Goal: Task Accomplishment & Management: Use online tool/utility

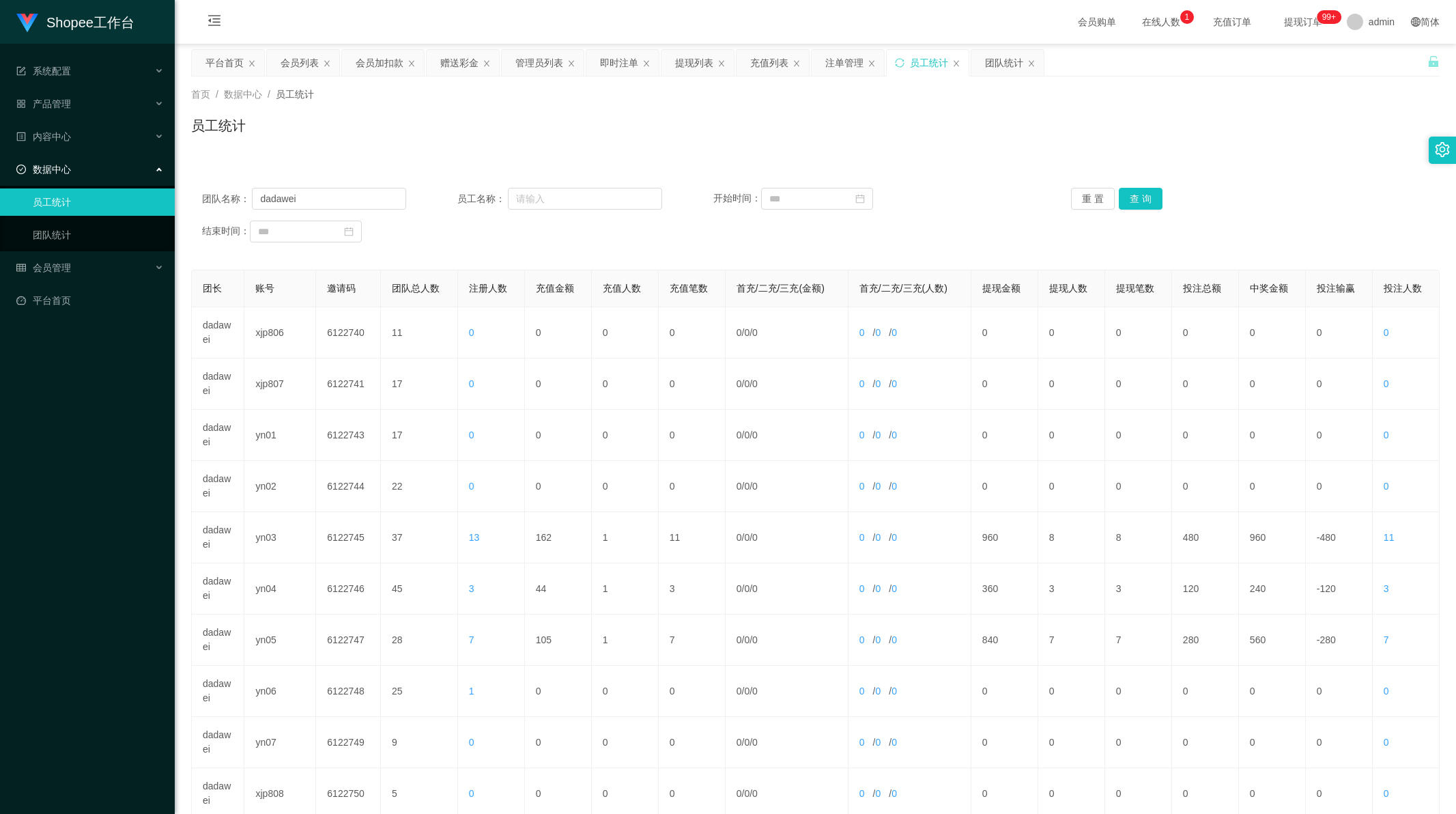
click at [391, 67] on div "会员加扣款" at bounding box center [379, 63] width 48 height 26
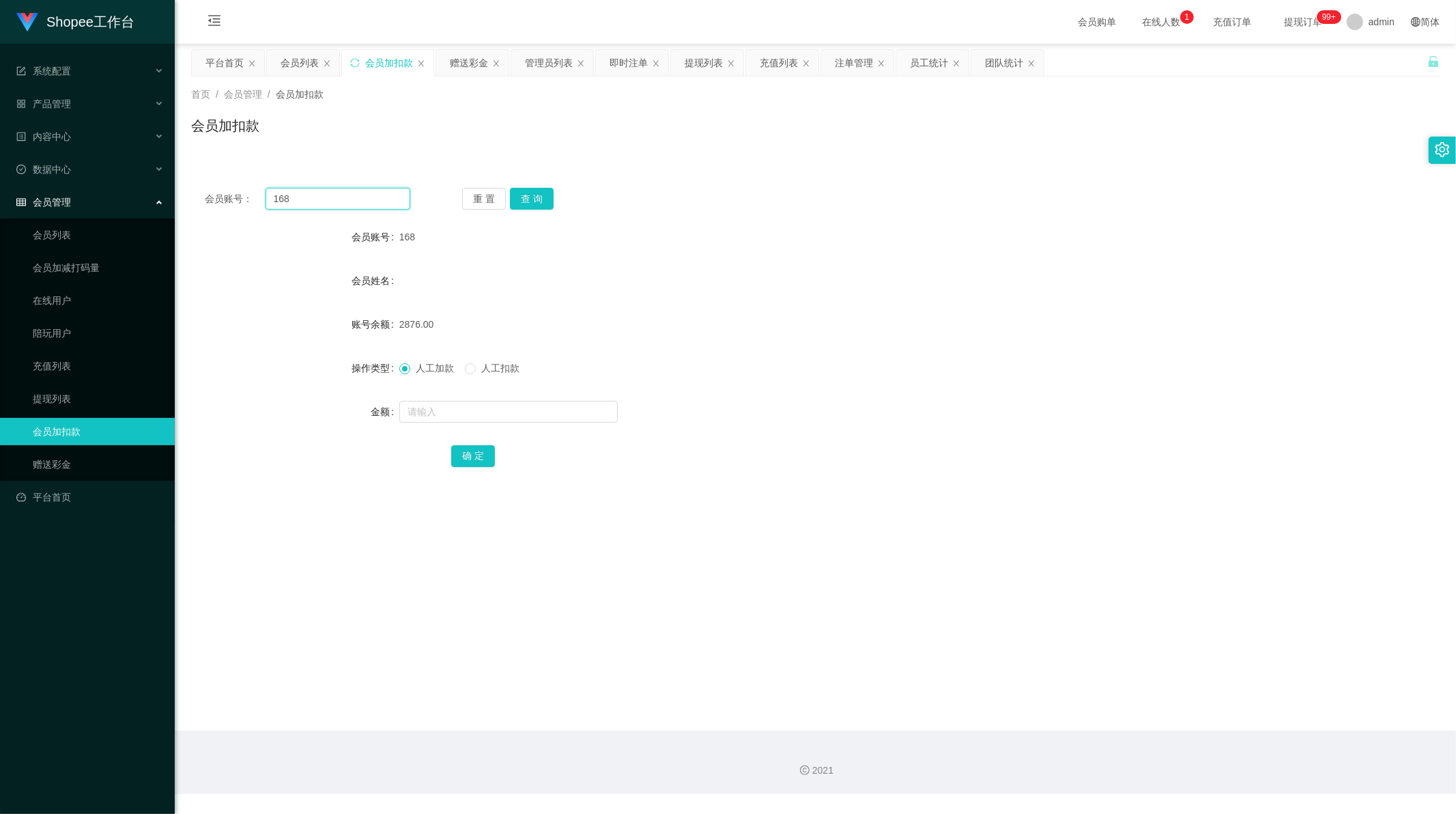
click at [329, 200] on input "168" at bounding box center [338, 199] width 145 height 22
click at [530, 198] on button "查 询" at bounding box center [532, 199] width 43 height 22
click at [451, 414] on input "text" at bounding box center [509, 412] width 218 height 22
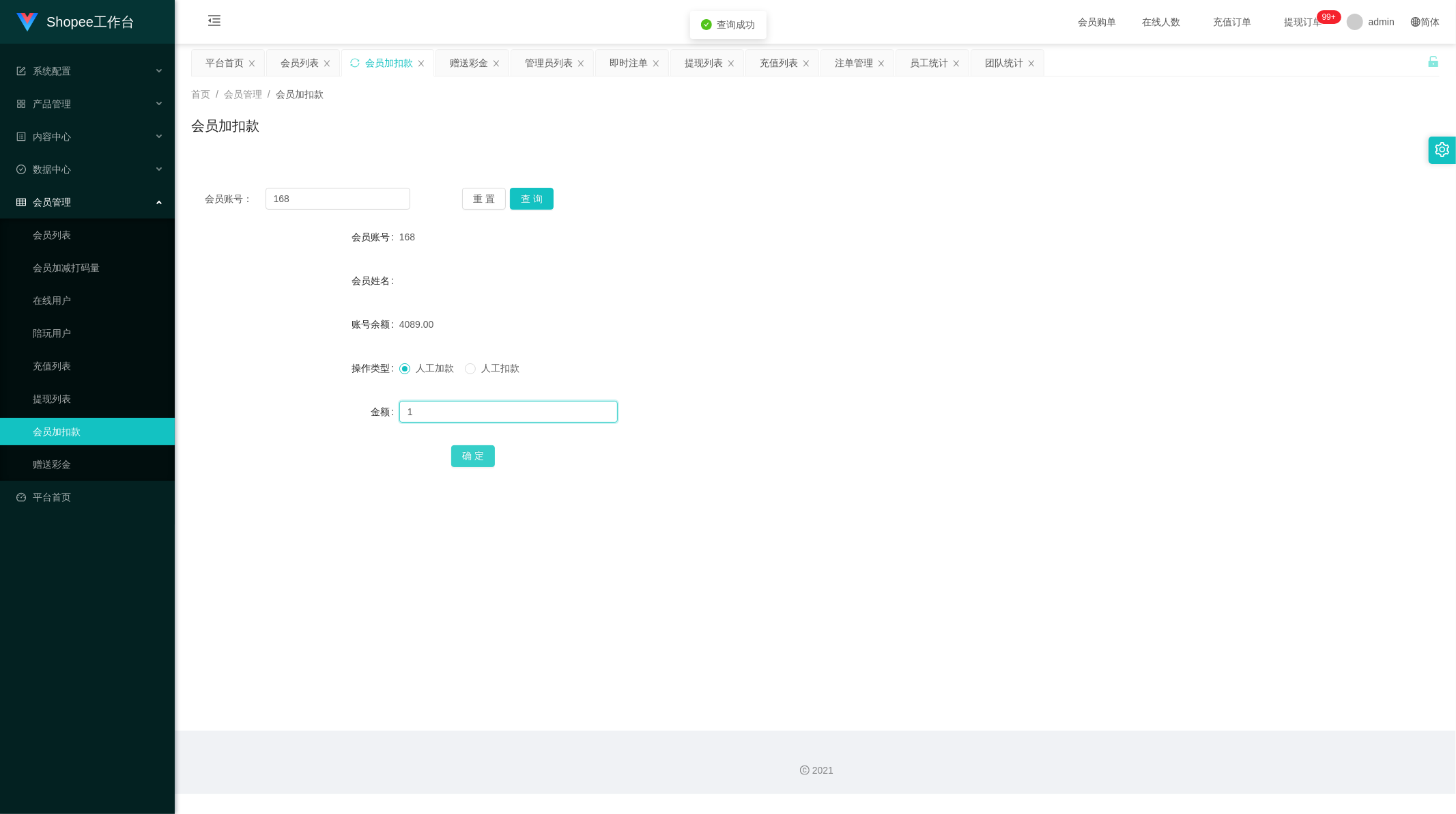
type input "1"
click at [465, 452] on button "确 定" at bounding box center [473, 456] width 43 height 22
click at [660, 488] on div "会员账号： 168 重 置 查 询 会员账号 168 会员姓名 账号余额 4090.00 操作类型 人工加款 人工扣款 金额 确 定" at bounding box center [816, 337] width 1249 height 325
click at [917, 60] on div "员工统计" at bounding box center [929, 63] width 38 height 26
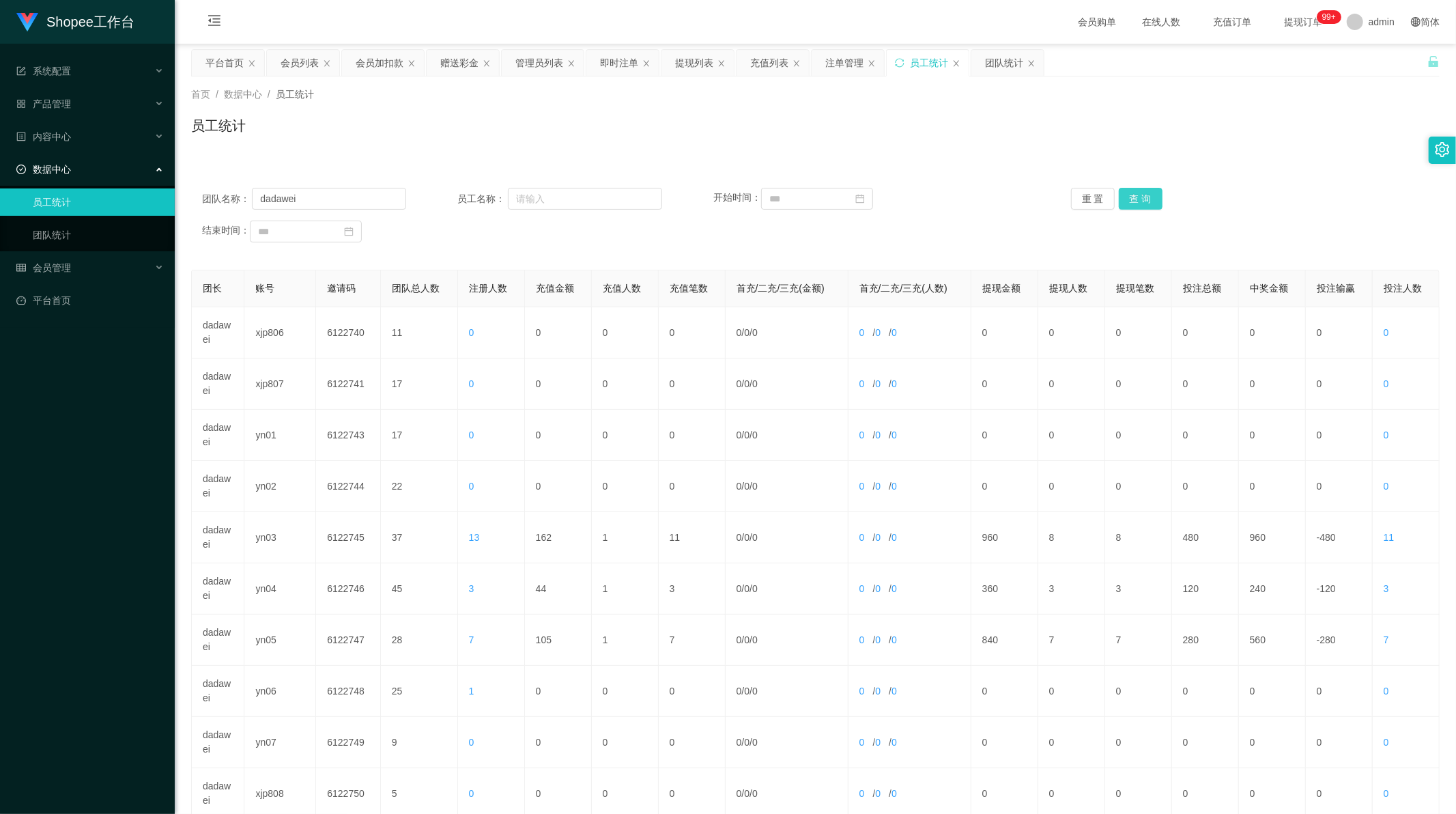
click at [1136, 200] on button "查 询" at bounding box center [1140, 199] width 43 height 22
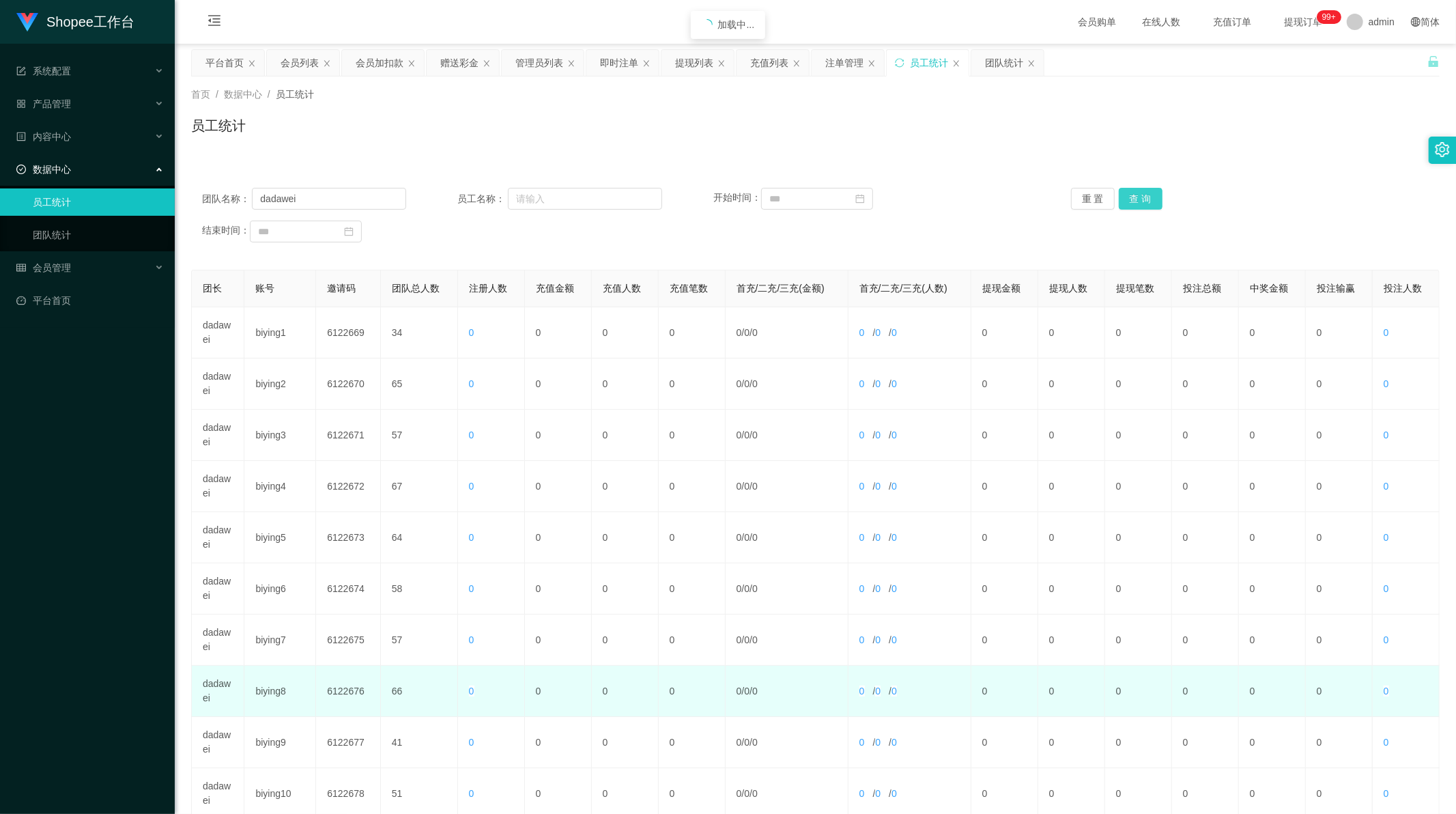
scroll to position [130, 0]
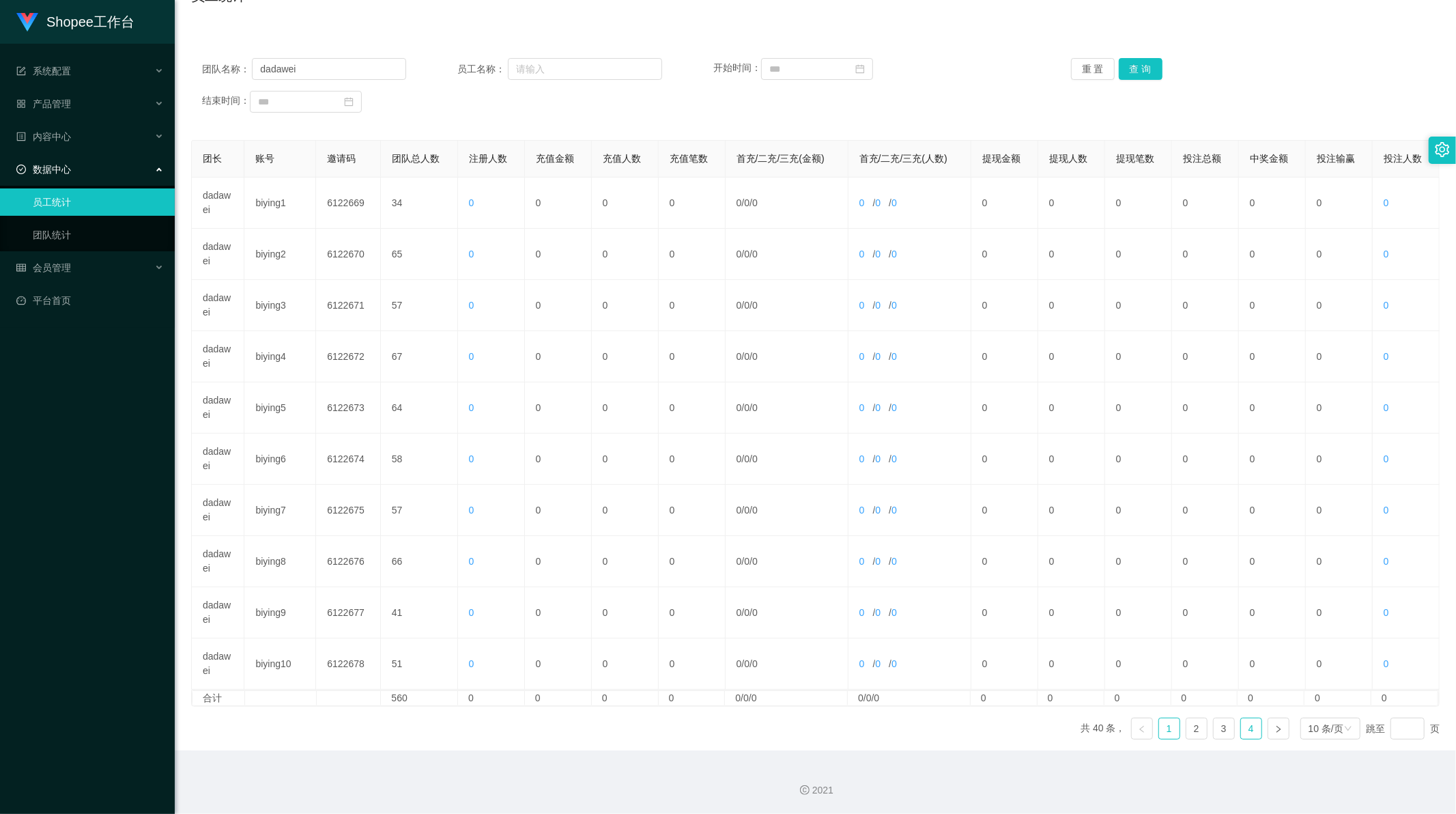
click at [1241, 726] on link "4" at bounding box center [1252, 729] width 20 height 20
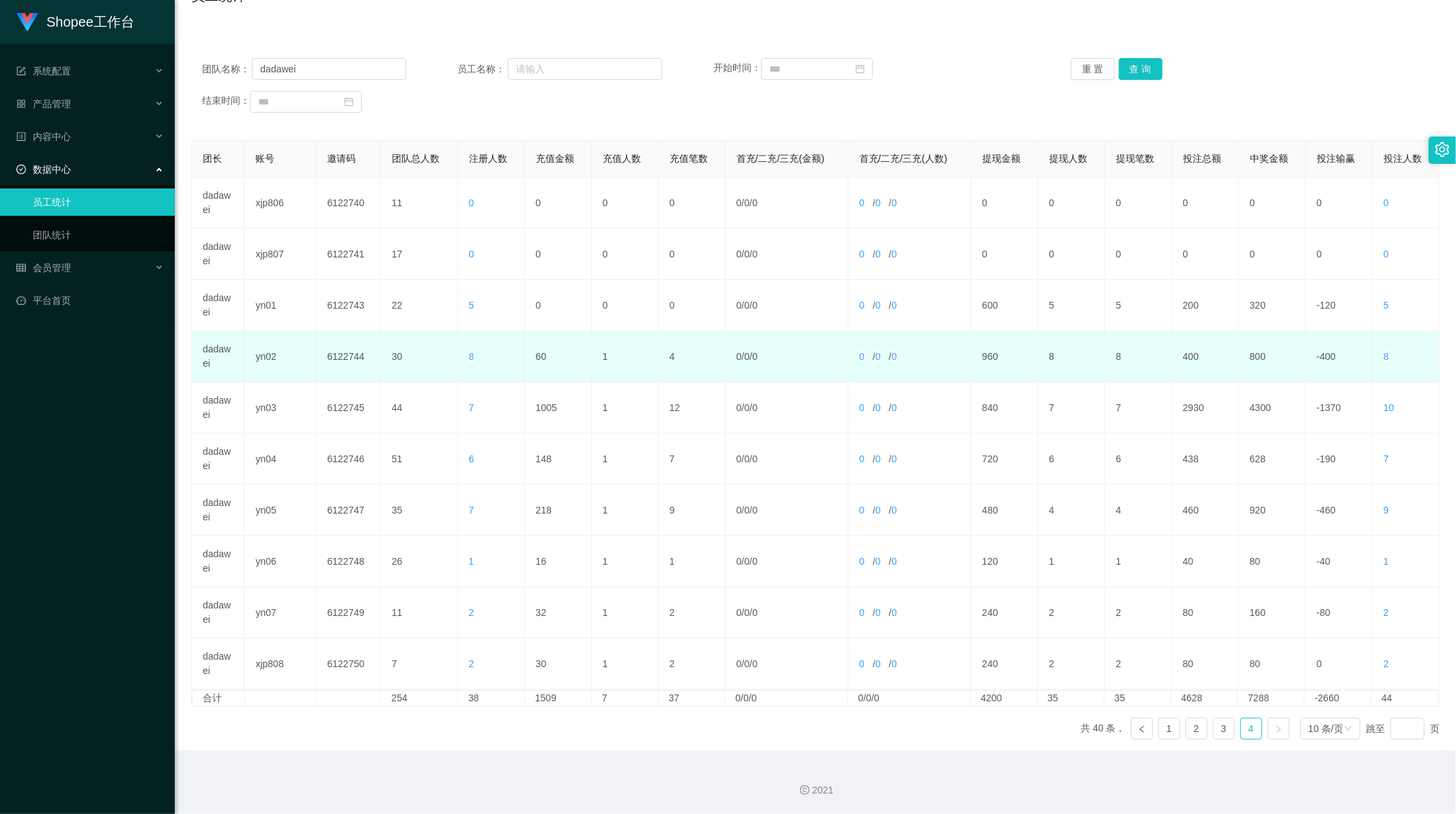
click at [536, 354] on td "60" at bounding box center [559, 356] width 67 height 51
copy td "60"
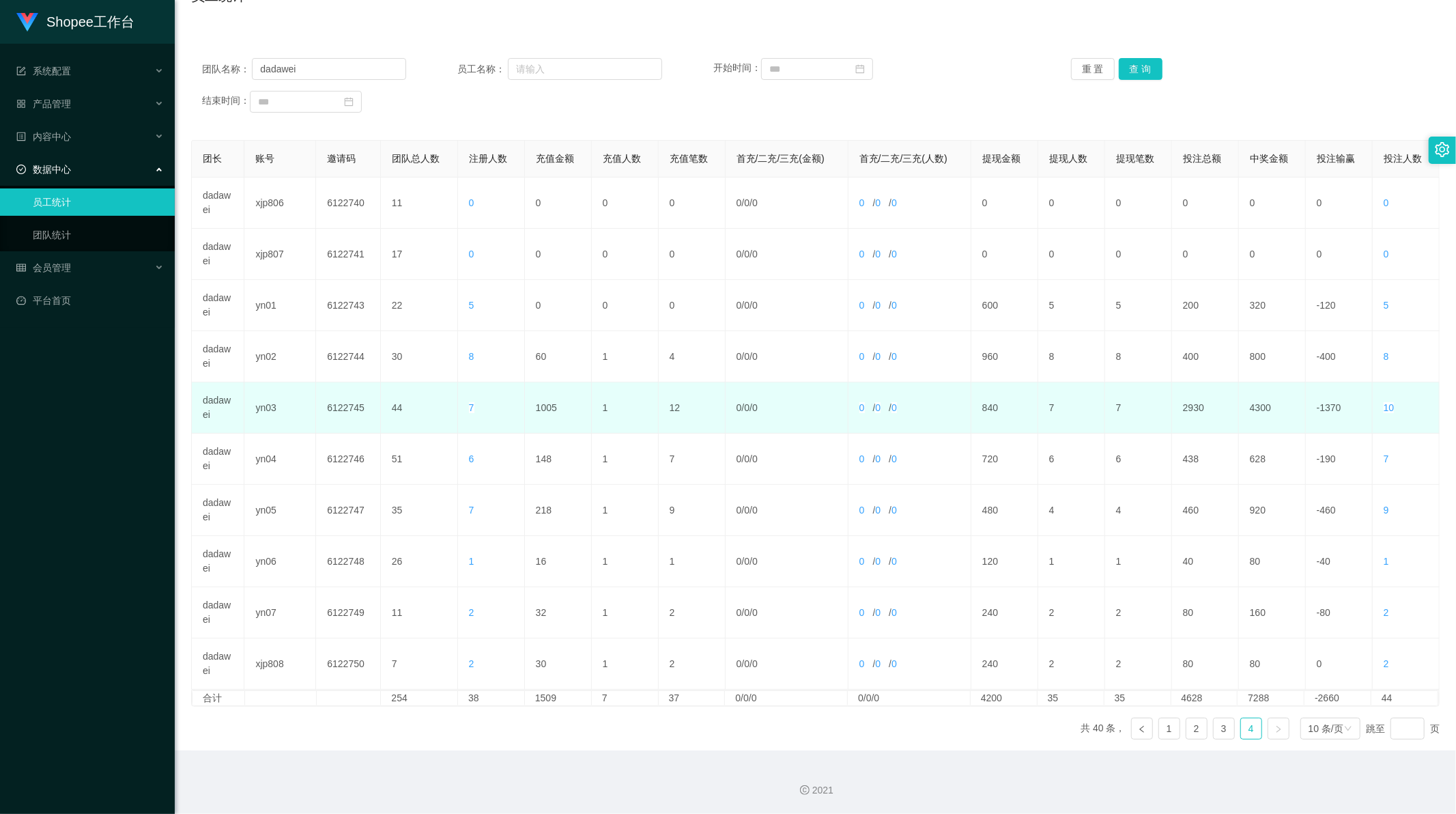
click at [540, 404] on td "1005" at bounding box center [559, 408] width 67 height 51
copy td "1005"
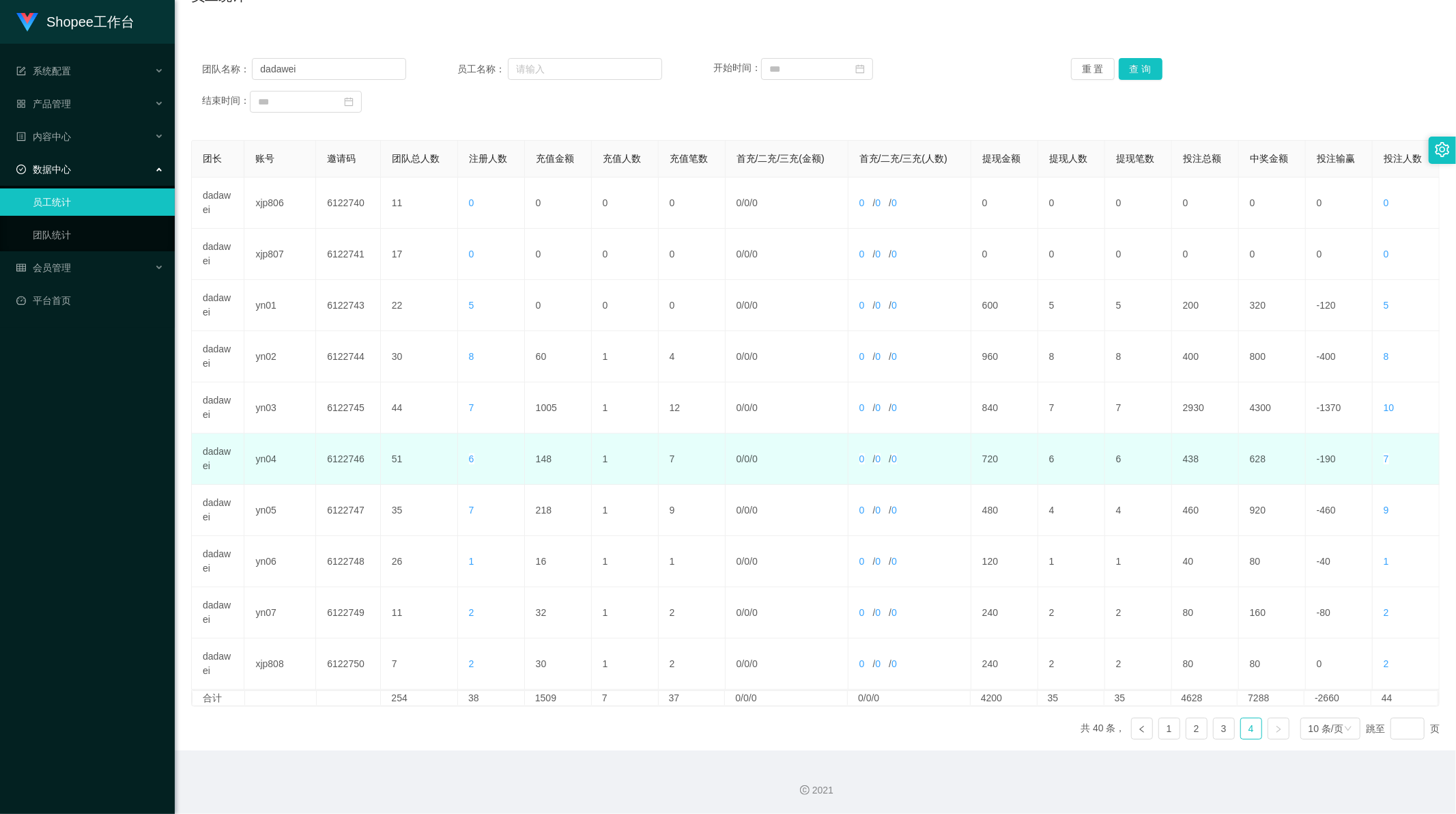
click at [543, 452] on td "148" at bounding box center [559, 459] width 67 height 51
copy td "148"
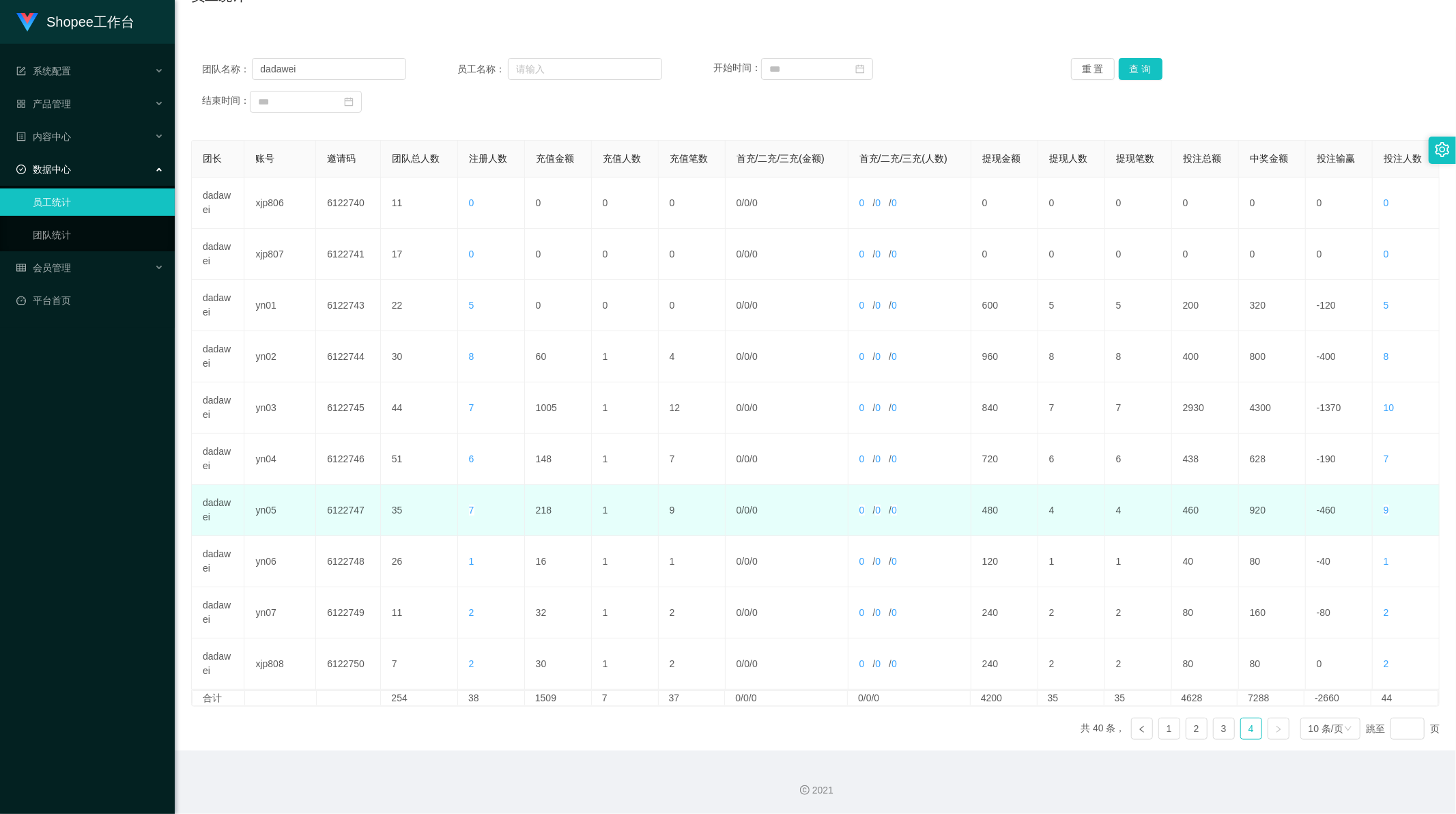
click at [540, 506] on td "218" at bounding box center [559, 510] width 67 height 51
copy td "218"
click at [540, 506] on td "218" at bounding box center [559, 510] width 67 height 51
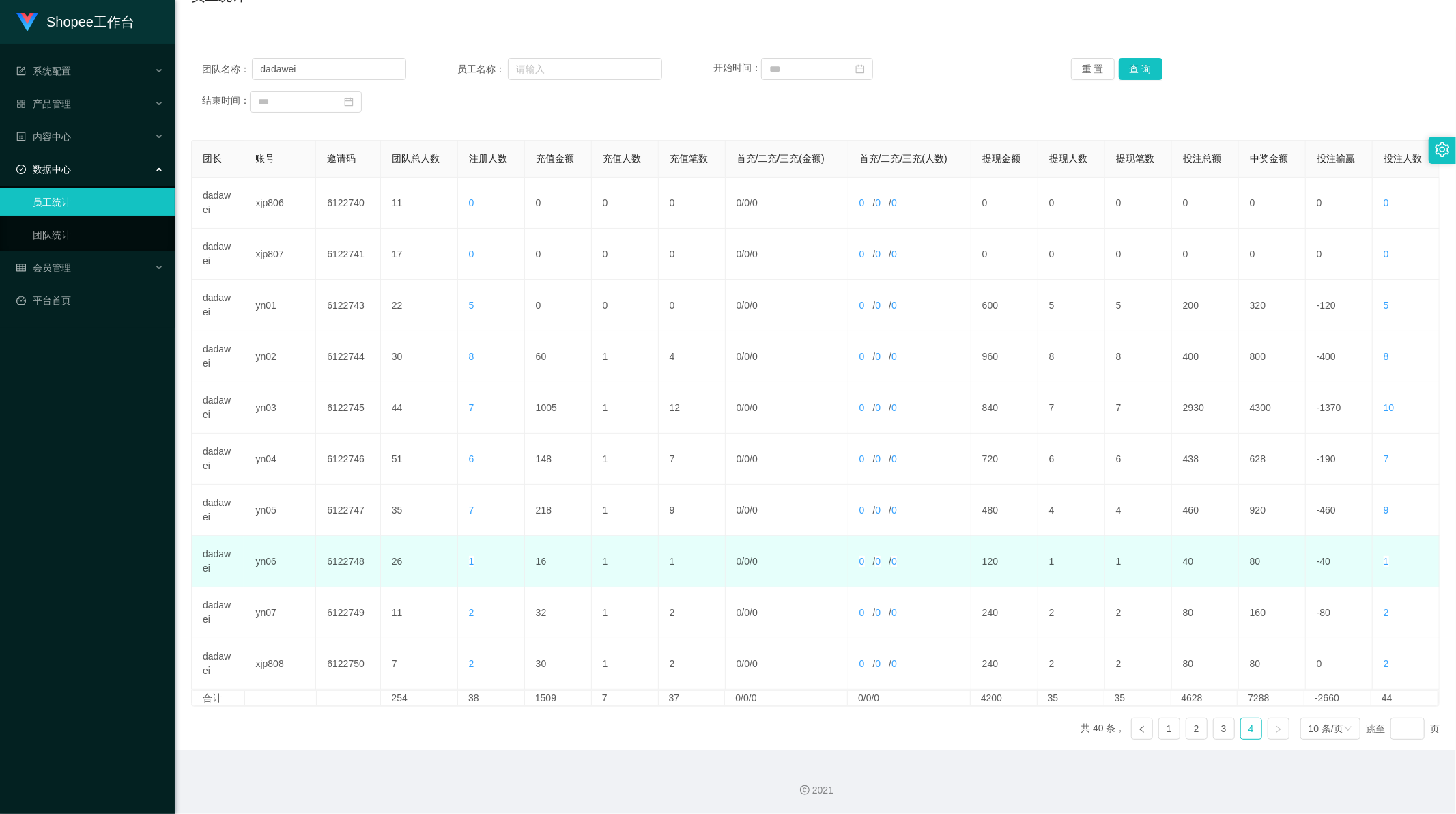
click at [539, 565] on td "16" at bounding box center [559, 562] width 67 height 51
copy td "16"
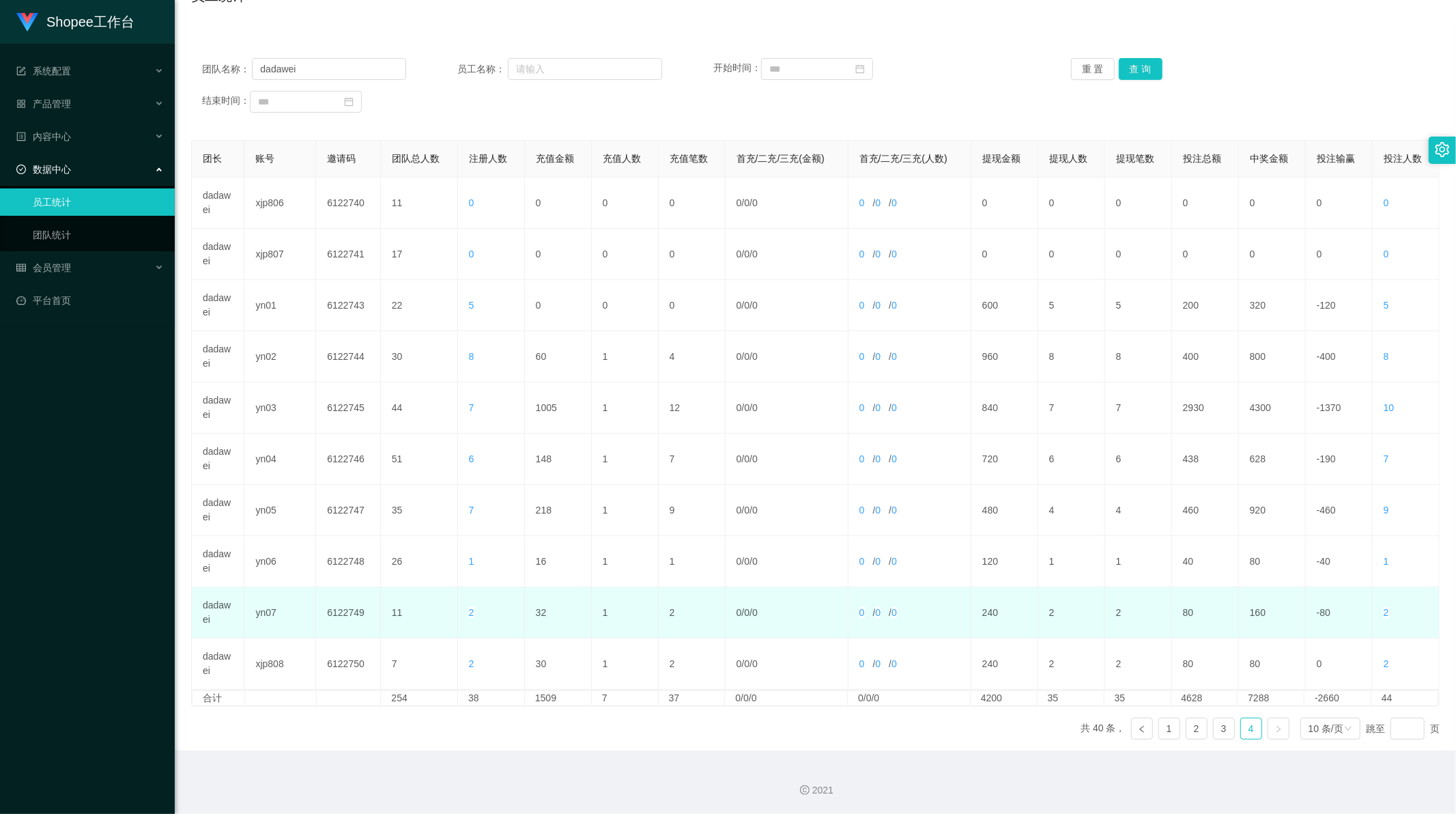
click at [535, 607] on td "32" at bounding box center [559, 612] width 67 height 51
copy td "32"
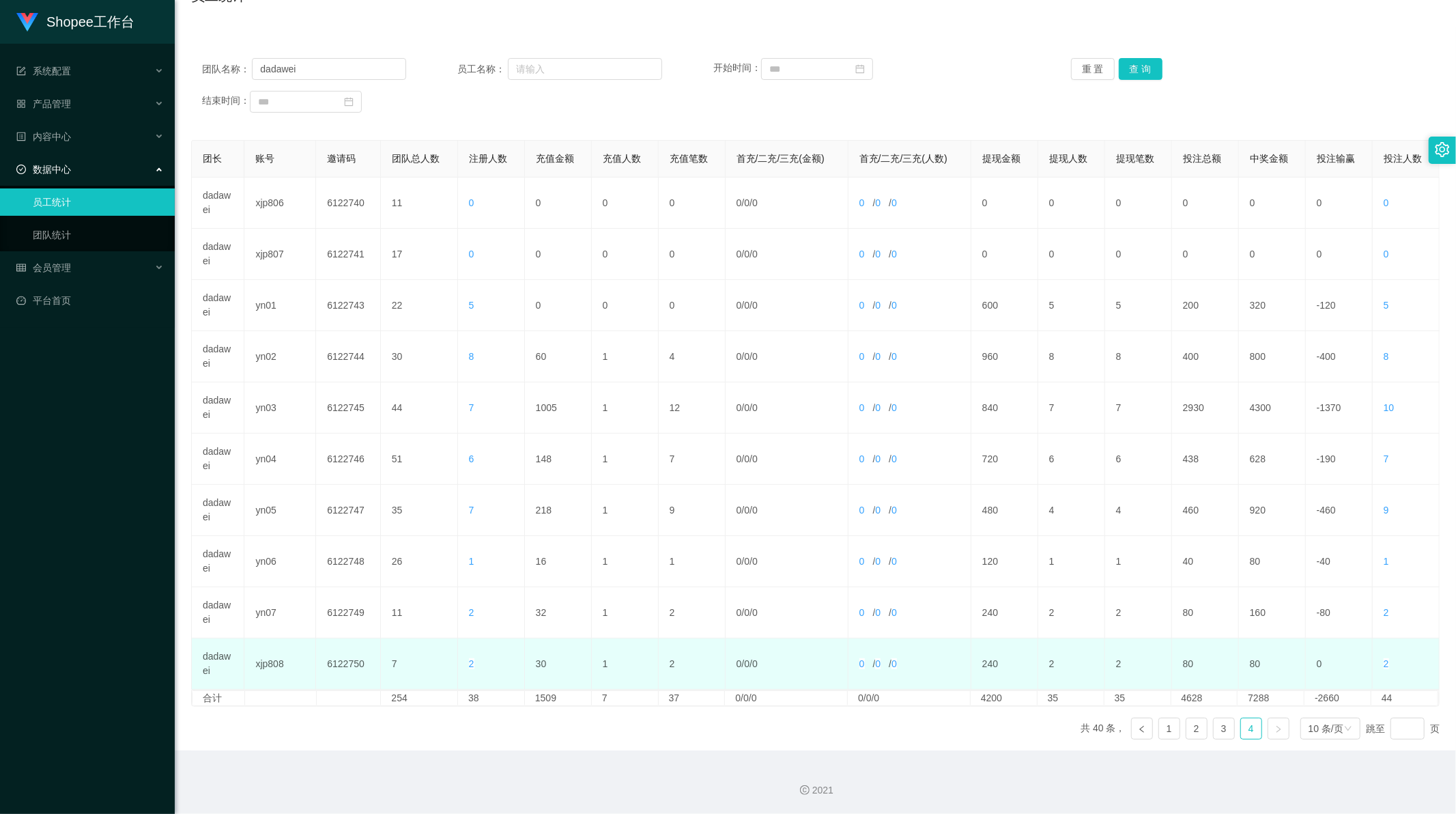
click at [538, 664] on td "30" at bounding box center [559, 664] width 67 height 51
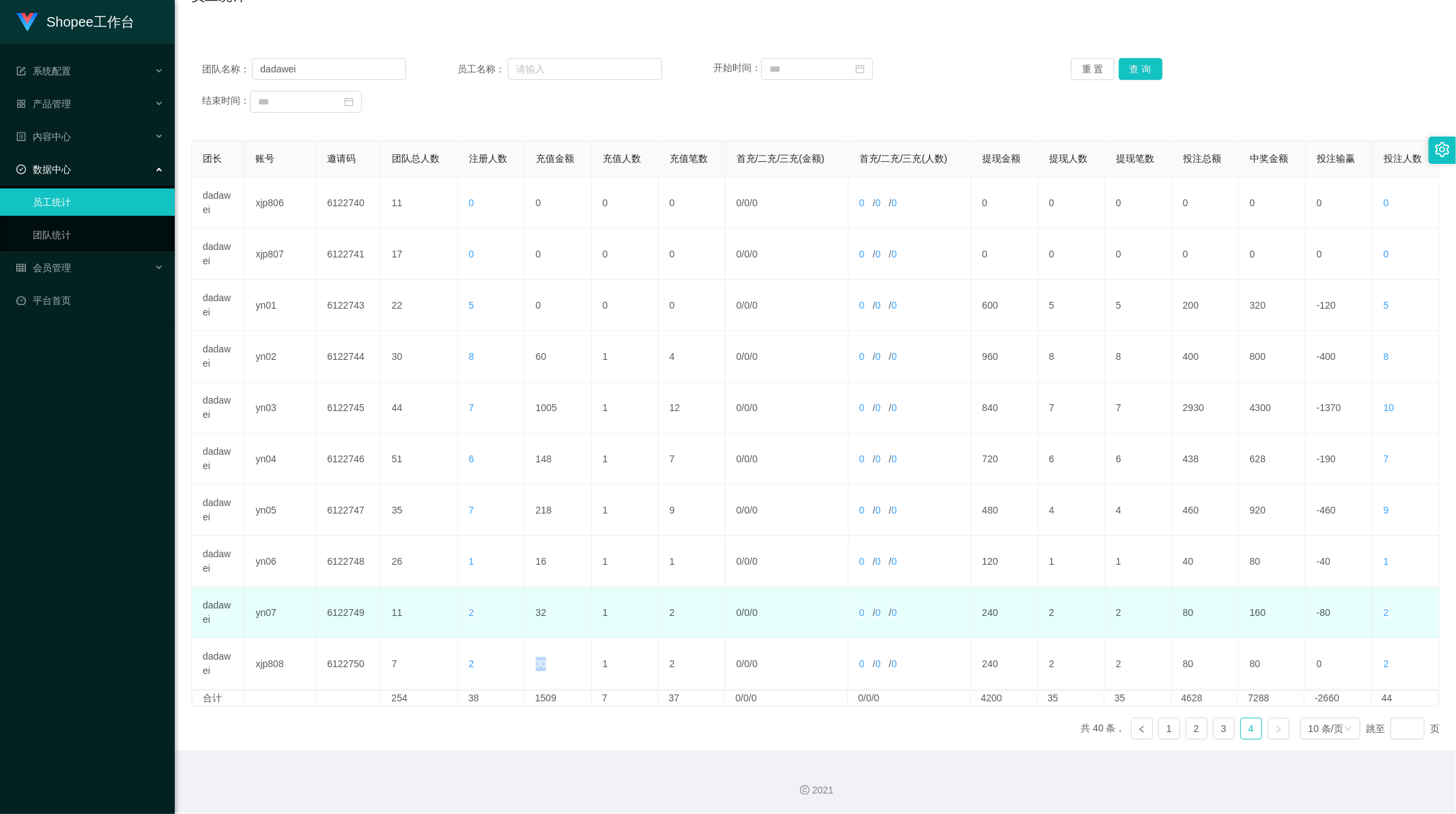
copy td "30"
